Goal: Find specific page/section: Find specific page/section

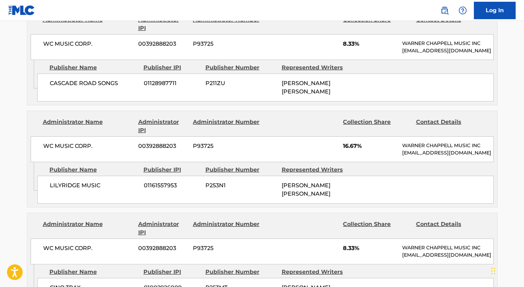
scroll to position [12, 0]
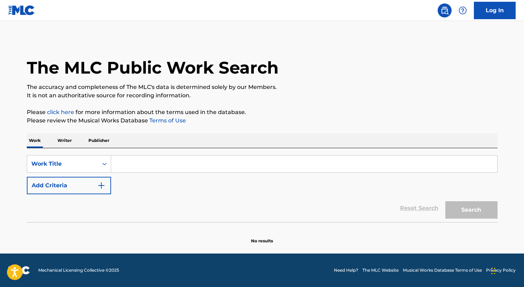
click at [171, 163] on input "Search Form" at bounding box center [304, 163] width 386 height 17
